Goal: Task Accomplishment & Management: Use online tool/utility

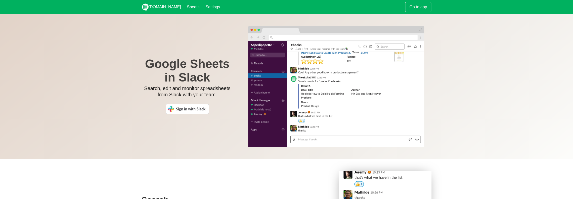
click at [176, 108] on img at bounding box center [187, 109] width 43 height 10
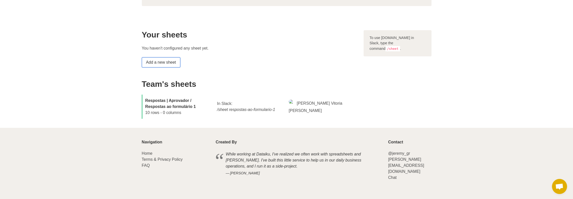
scroll to position [73, 0]
click at [251, 108] on icon "/sheet respostas-ao-formulario-1" at bounding box center [246, 109] width 58 height 4
click at [293, 103] on img at bounding box center [293, 101] width 8 height 4
drag, startPoint x: 300, startPoint y: 103, endPoint x: 309, endPoint y: 104, distance: 8.6
click at [309, 104] on div "Jamille Vitoria Ribeiro" at bounding box center [322, 106] width 72 height 20
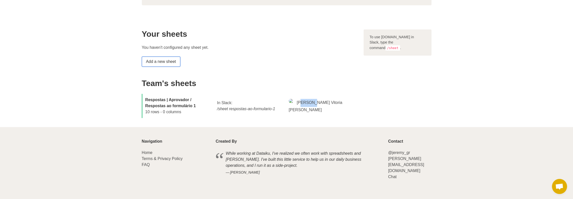
click at [161, 62] on link "Add a new sheet" at bounding box center [161, 62] width 38 height 10
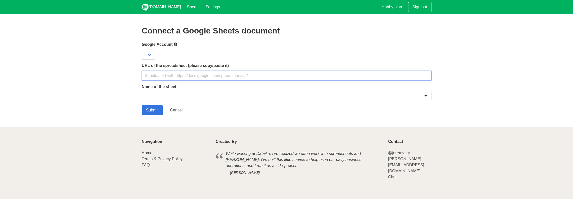
click at [177, 73] on input "text" at bounding box center [287, 76] width 290 height 10
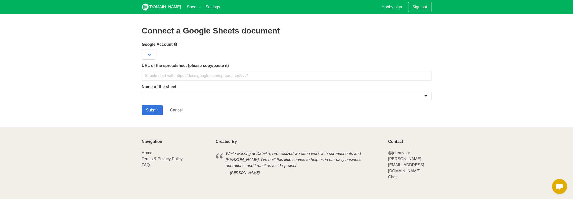
click at [199, 96] on div at bounding box center [287, 96] width 290 height 9
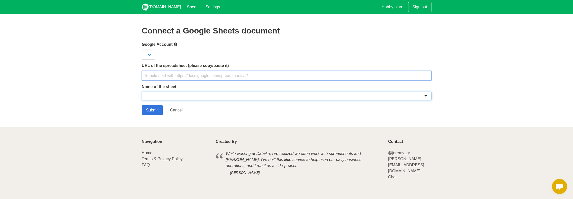
click at [179, 76] on input "text" at bounding box center [287, 76] width 290 height 10
click at [173, 76] on input "text" at bounding box center [287, 76] width 290 height 10
paste input "https://docs.google.com/spreadsheets/d/1r4r65GU_GJAIm31VJ1QO1xcw5i8dmDbZI93-uZD…"
type input "https://docs.google.com/spreadsheets/d/1r4r65GU_GJAIm31VJ1QO1xcw5i8dmDbZI93-uZD…"
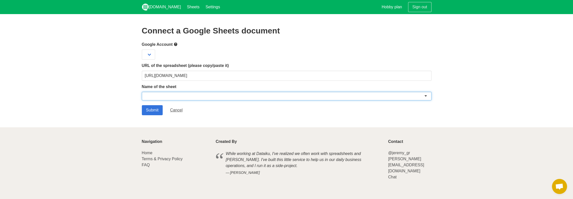
click at [175, 96] on div at bounding box center [287, 96] width 290 height 9
drag, startPoint x: 161, startPoint y: 94, endPoint x: 138, endPoint y: 95, distance: 23.9
click at [136, 94] on section "Connect a Google Sheets document Google Account URL of the spreadsheet (please …" at bounding box center [286, 70] width 573 height 113
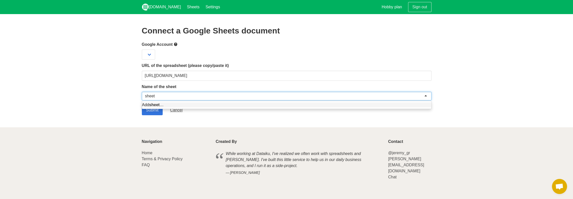
drag, startPoint x: 145, startPoint y: 97, endPoint x: 129, endPoint y: 94, distance: 16.6
click at [129, 94] on section "Connect a Google Sheets document Google Account URL of the spreadsheet (please …" at bounding box center [286, 70] width 573 height 113
type input "s"
type input "teste"
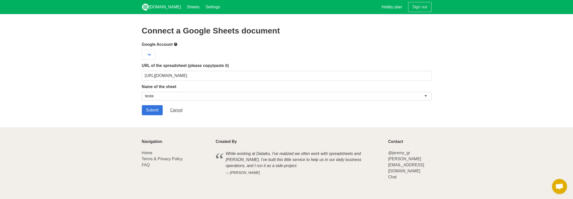
click at [129, 99] on section "Connect a Google Sheets document Google Account URL of the spreadsheet (please …" at bounding box center [286, 70] width 573 height 113
click at [151, 108] on input "Submit" at bounding box center [152, 110] width 21 height 10
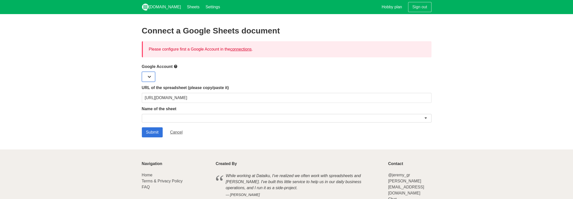
click at [148, 74] on select at bounding box center [148, 77] width 13 height 10
click at [149, 76] on select at bounding box center [148, 77] width 13 height 10
click at [239, 49] on link "connections" at bounding box center [240, 49] width 21 height 4
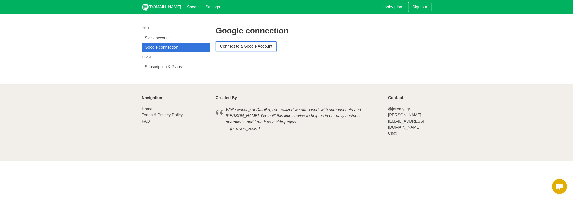
click at [241, 48] on link "Connect to a Google Account" at bounding box center [246, 46] width 61 height 10
